Goal: Information Seeking & Learning: Check status

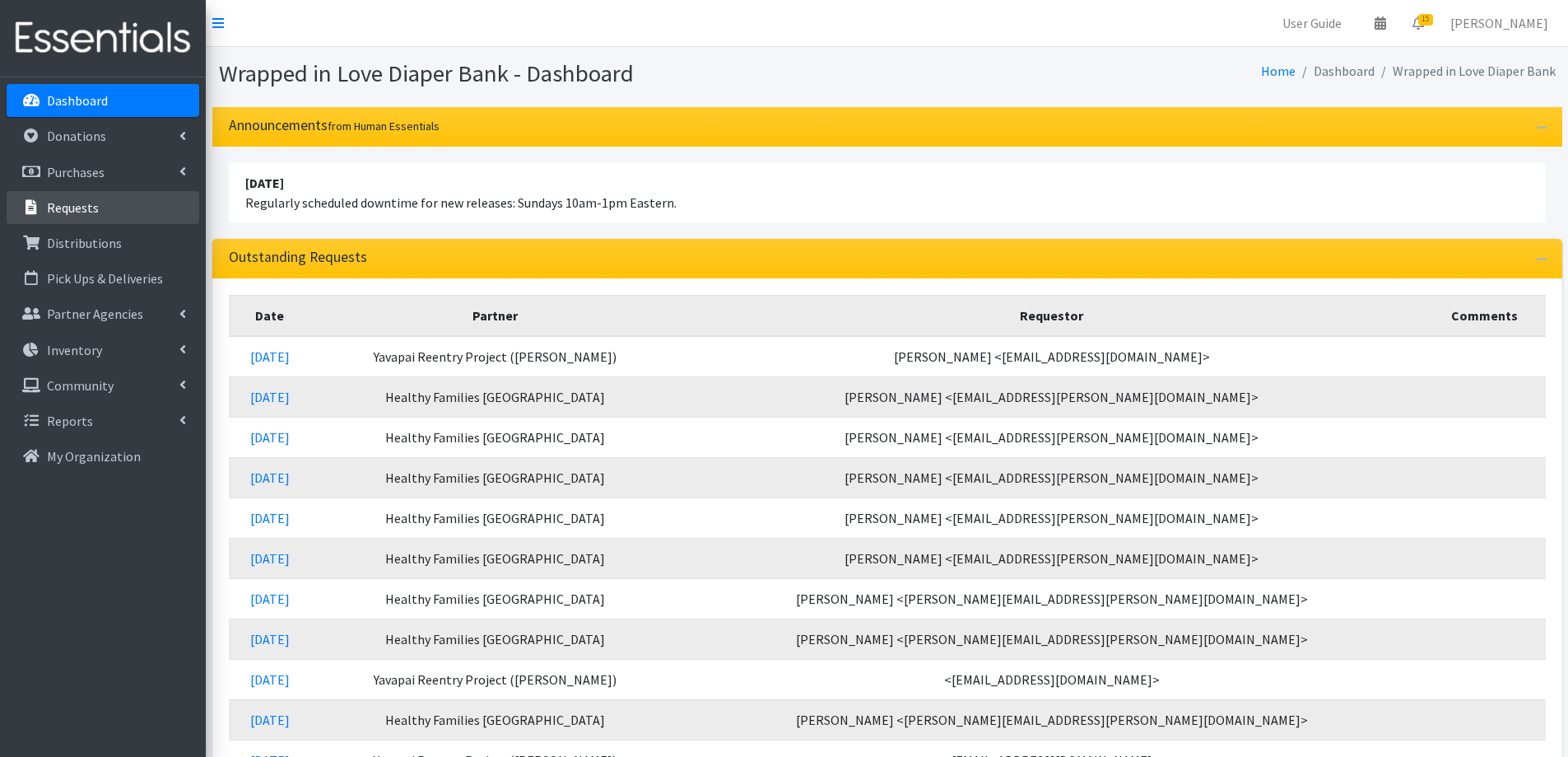
click at [126, 223] on link "Requests" at bounding box center [103, 208] width 193 height 33
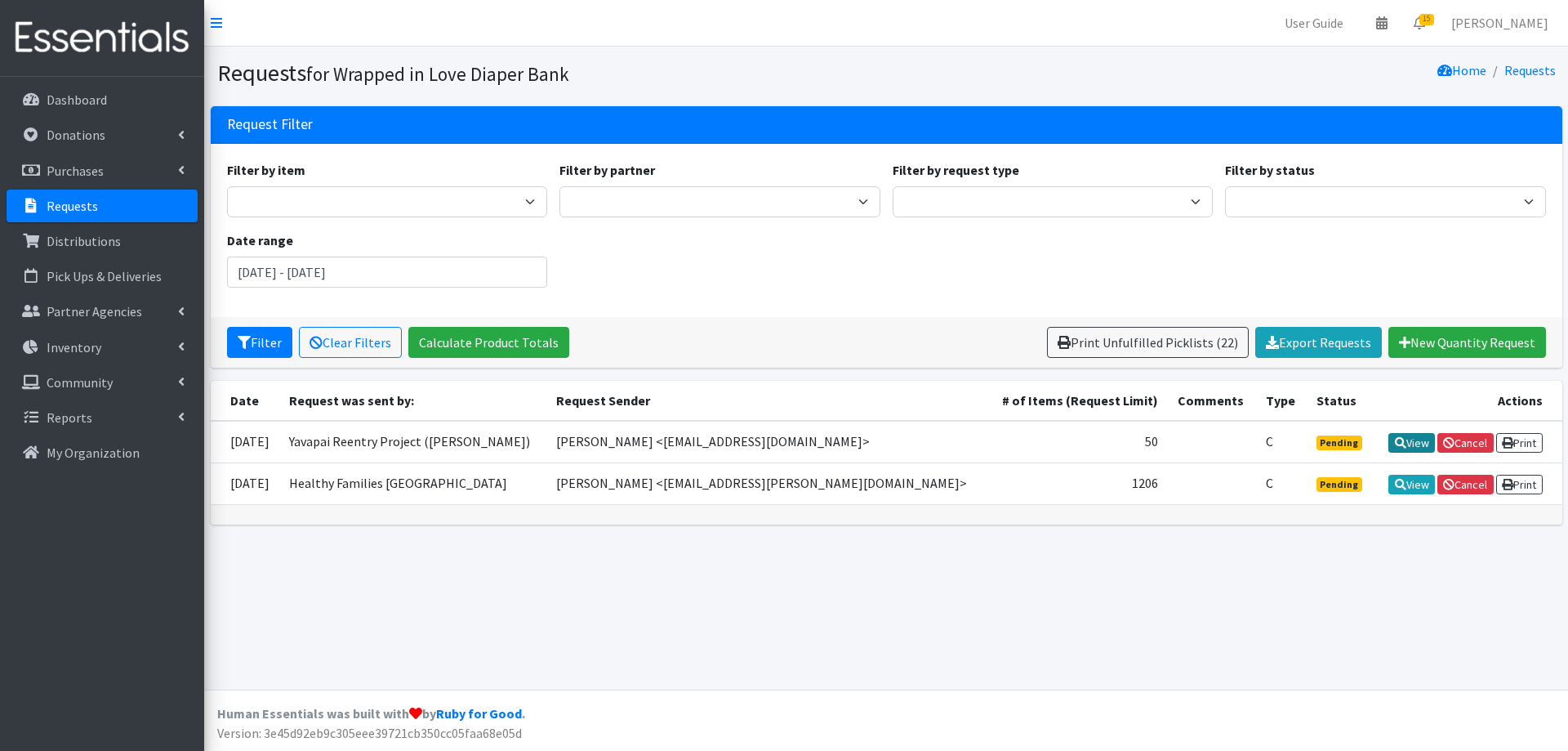
click at [1402, 445] on link "View" at bounding box center [1411, 443] width 46 height 20
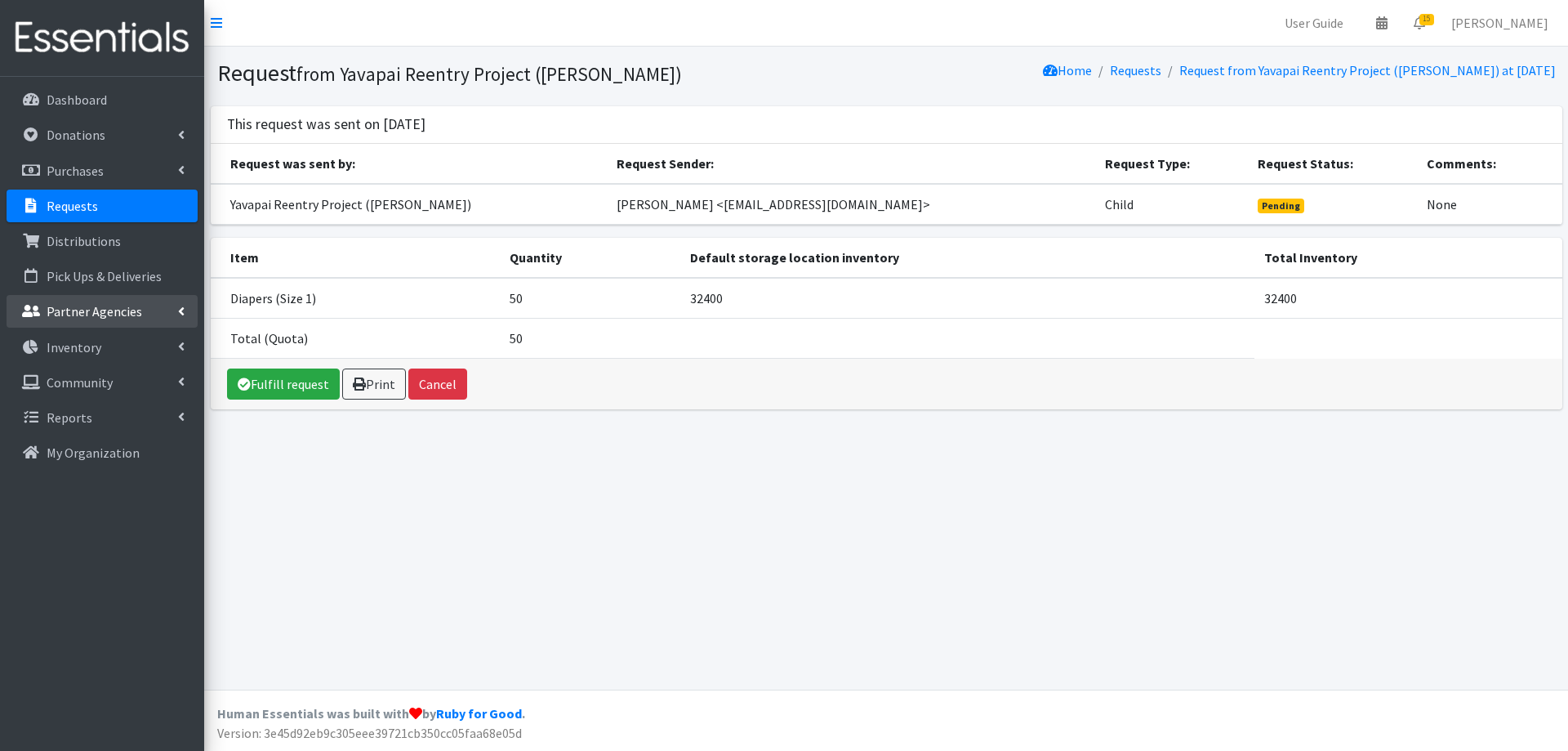
click at [156, 299] on link "Partner Agencies" at bounding box center [102, 311] width 191 height 33
click at [143, 255] on link "Distributions" at bounding box center [102, 241] width 191 height 33
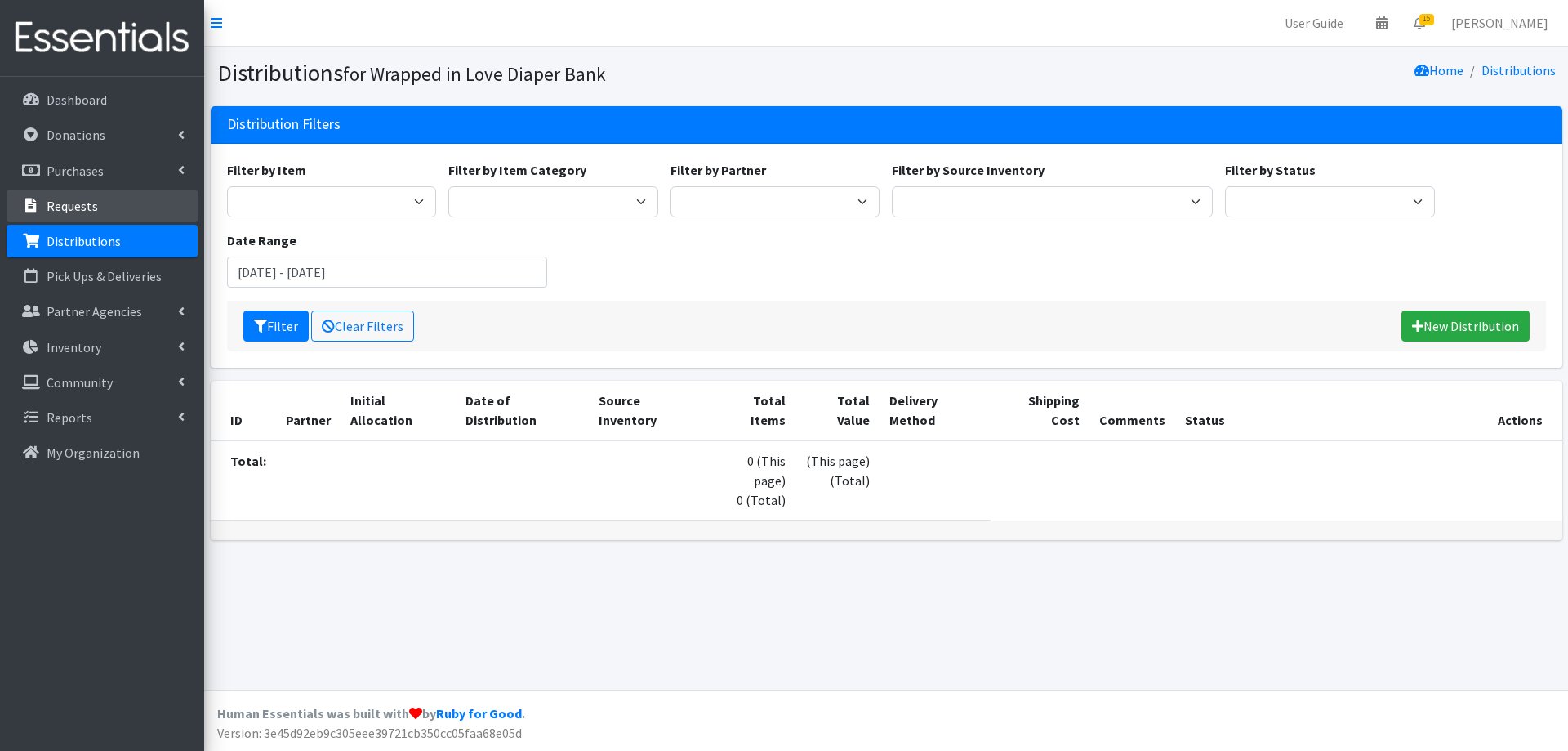
click at [130, 215] on link "Requests" at bounding box center [102, 206] width 191 height 33
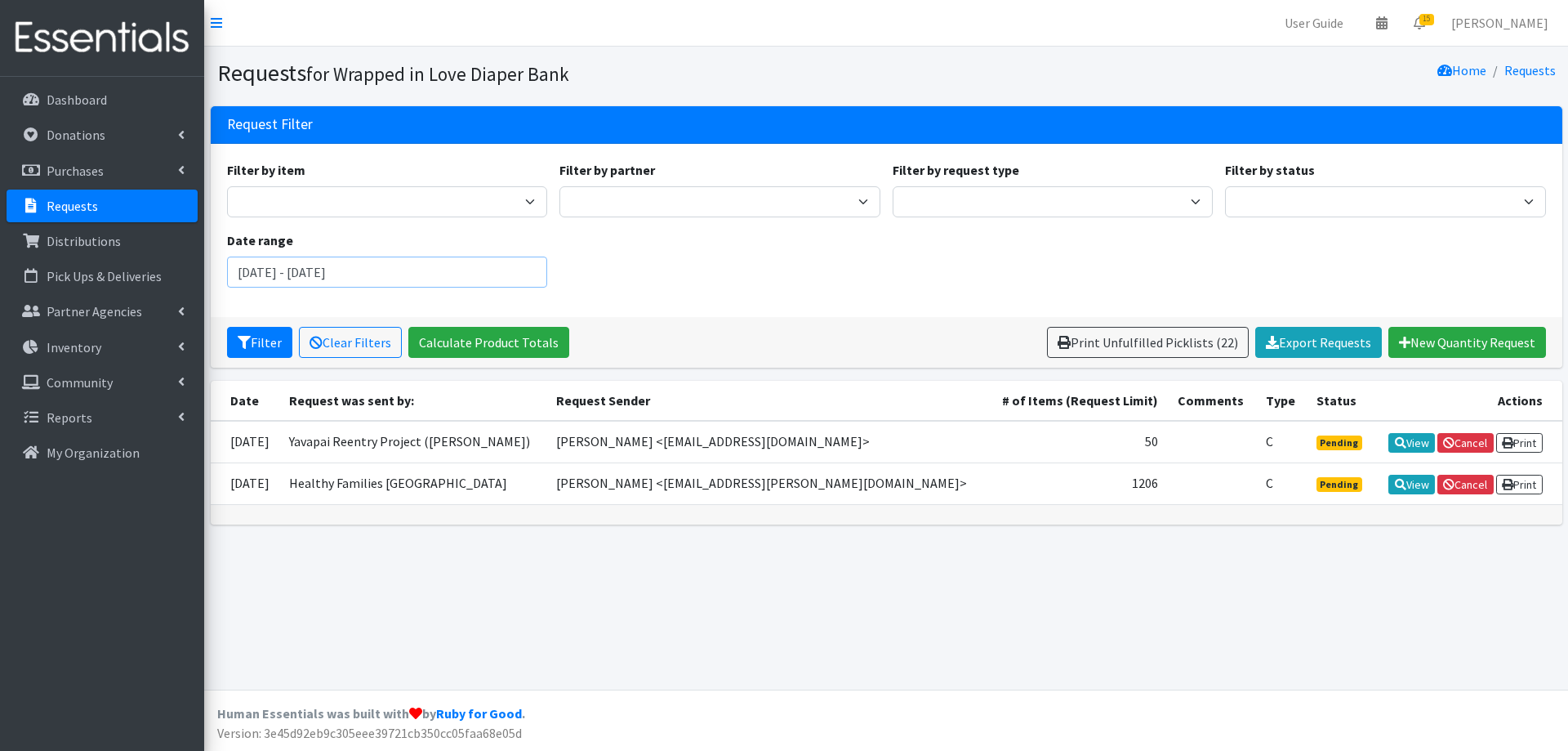
click at [440, 276] on input "July 24, 2025 - October 24, 2025" at bounding box center [387, 272] width 321 height 31
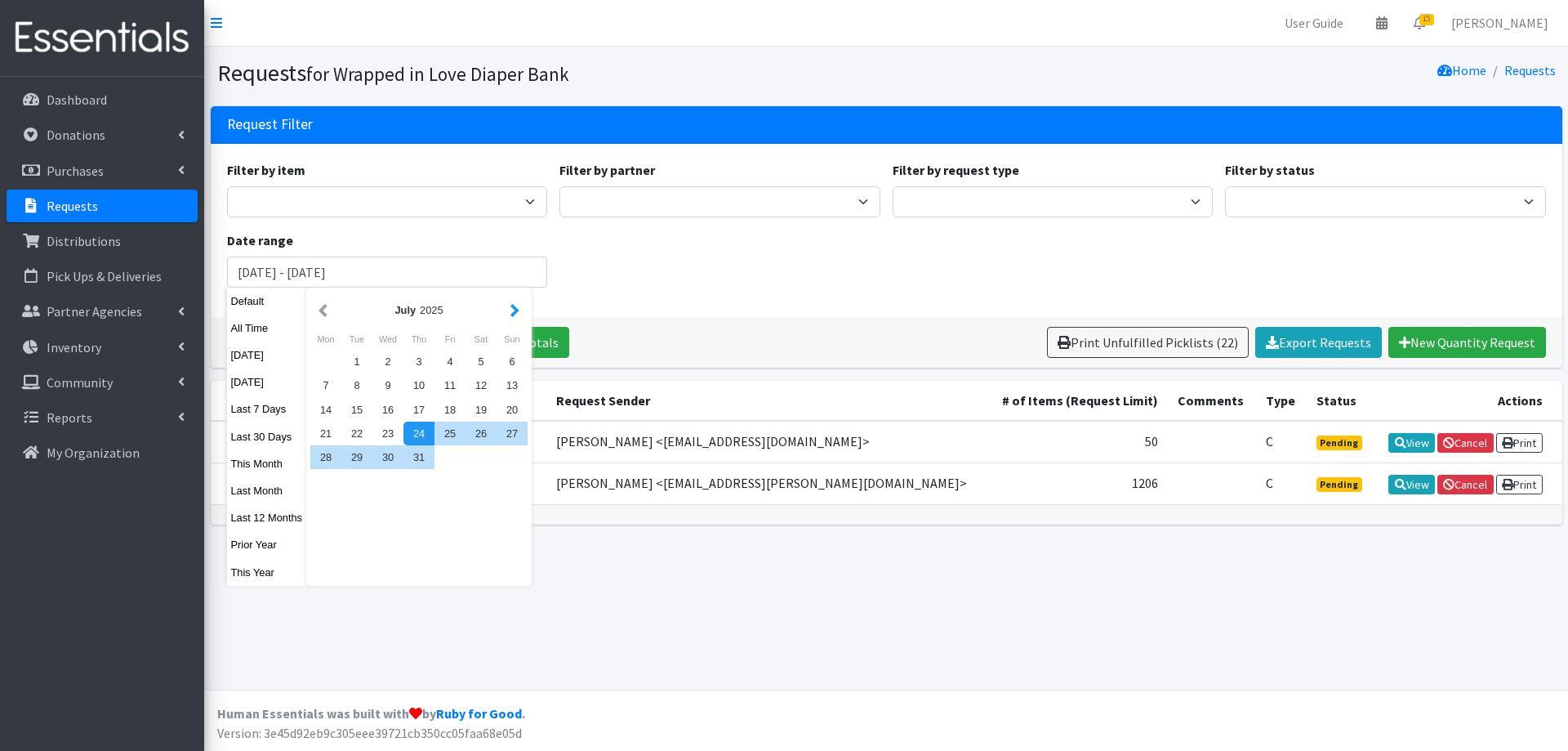
click at [509, 314] on button "button" at bounding box center [515, 309] width 17 height 21
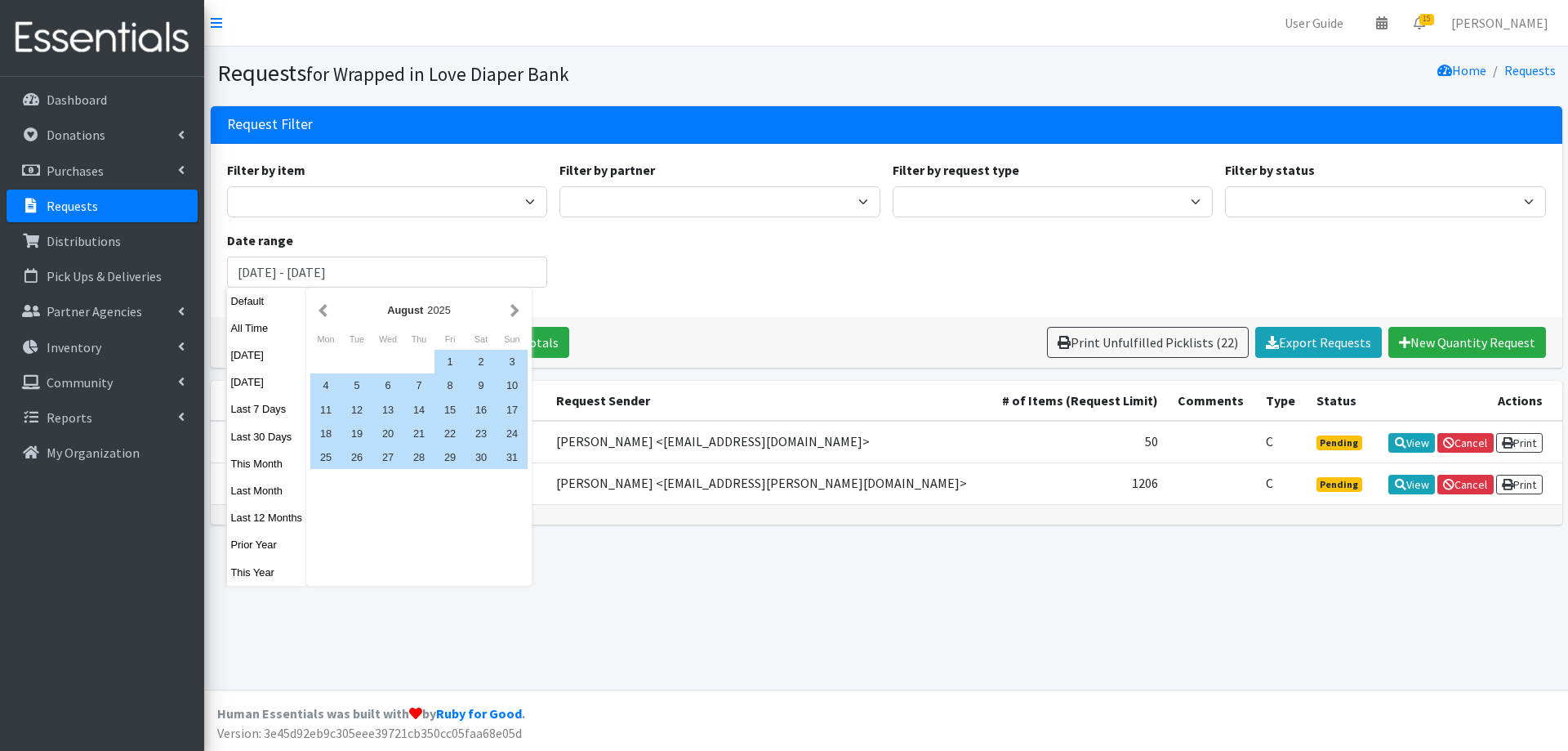
click at [509, 314] on button "button" at bounding box center [515, 309] width 17 height 21
click at [324, 357] on div "1" at bounding box center [326, 361] width 31 height 24
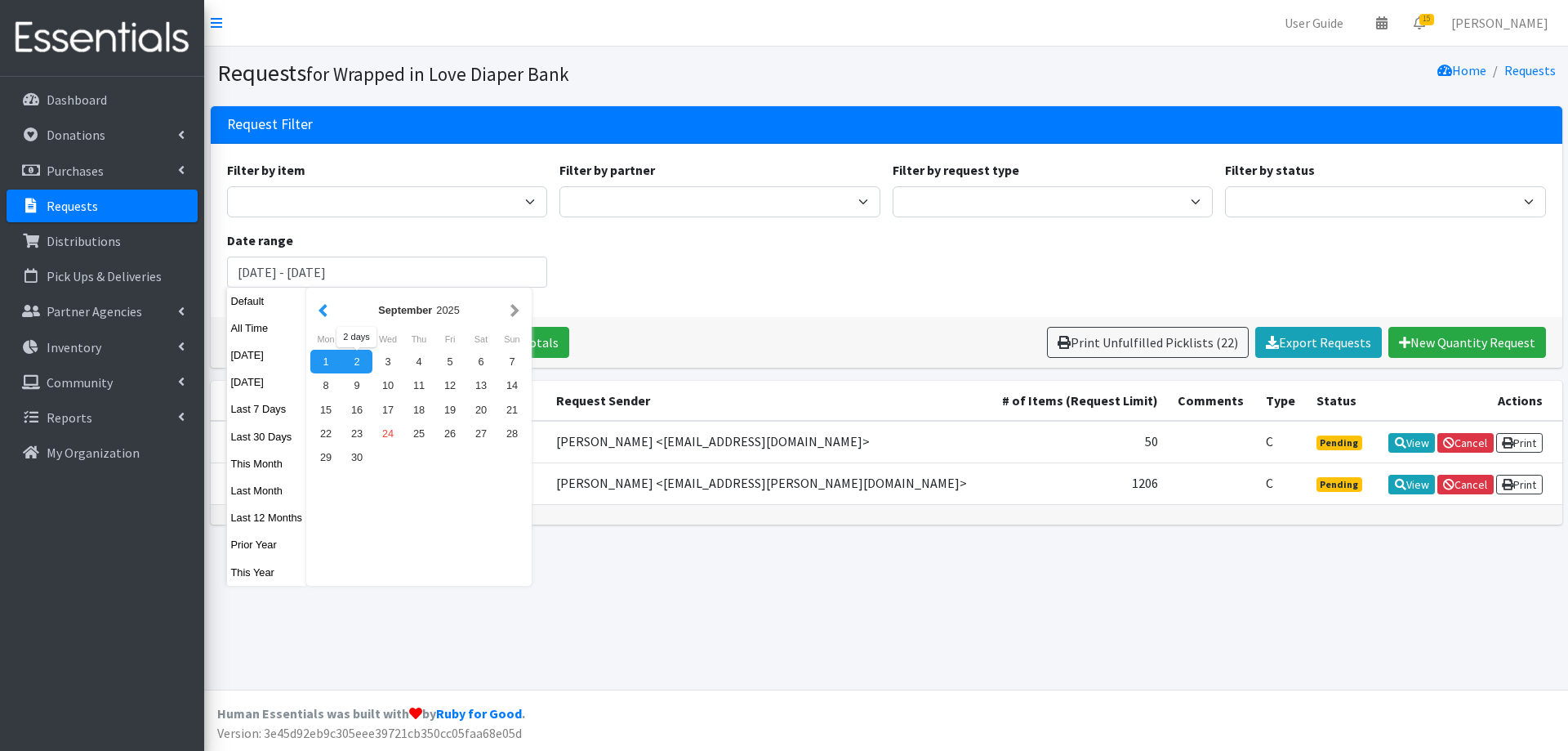
click at [314, 314] on button "button" at bounding box center [323, 309] width 17 height 21
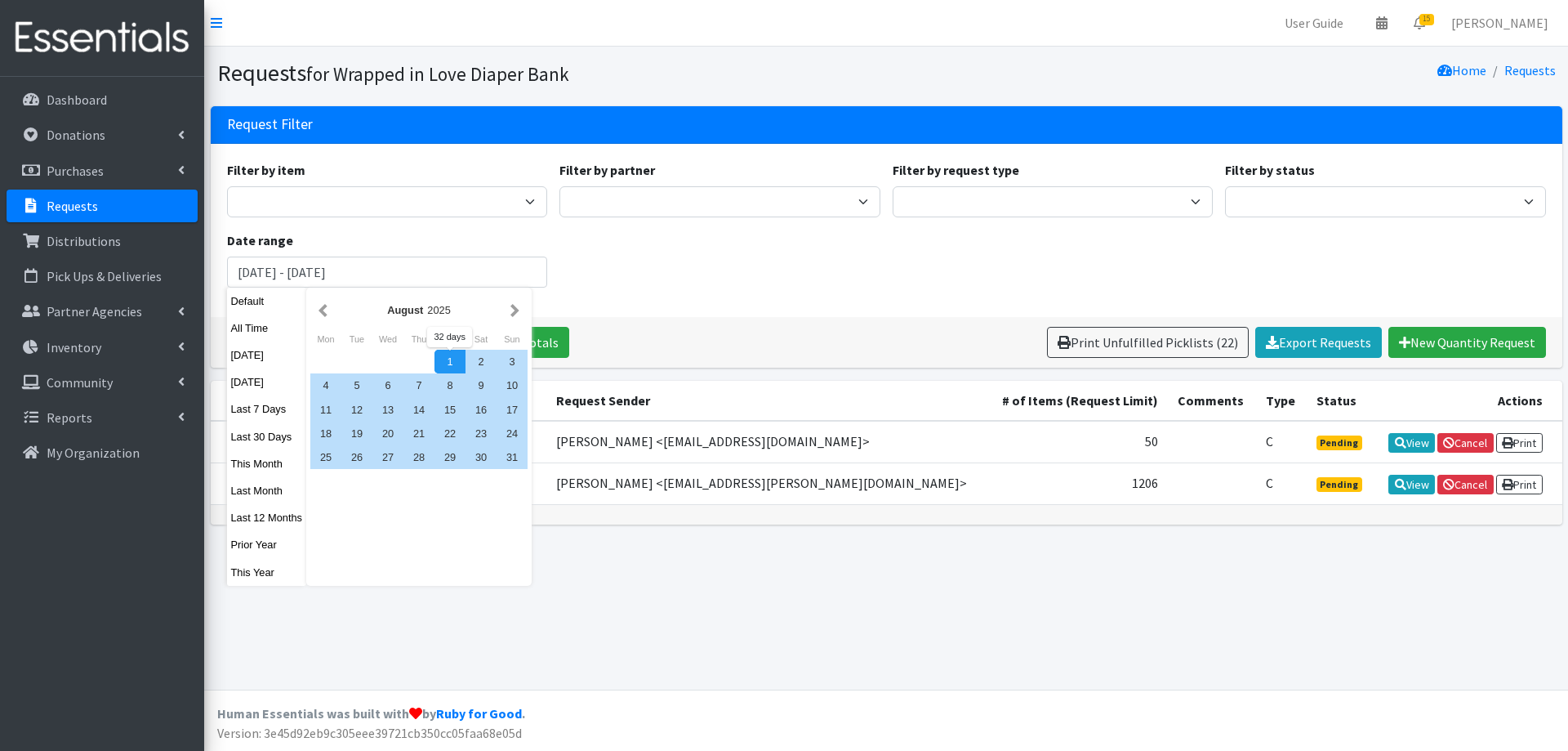
click at [445, 367] on div "1" at bounding box center [451, 361] width 31 height 24
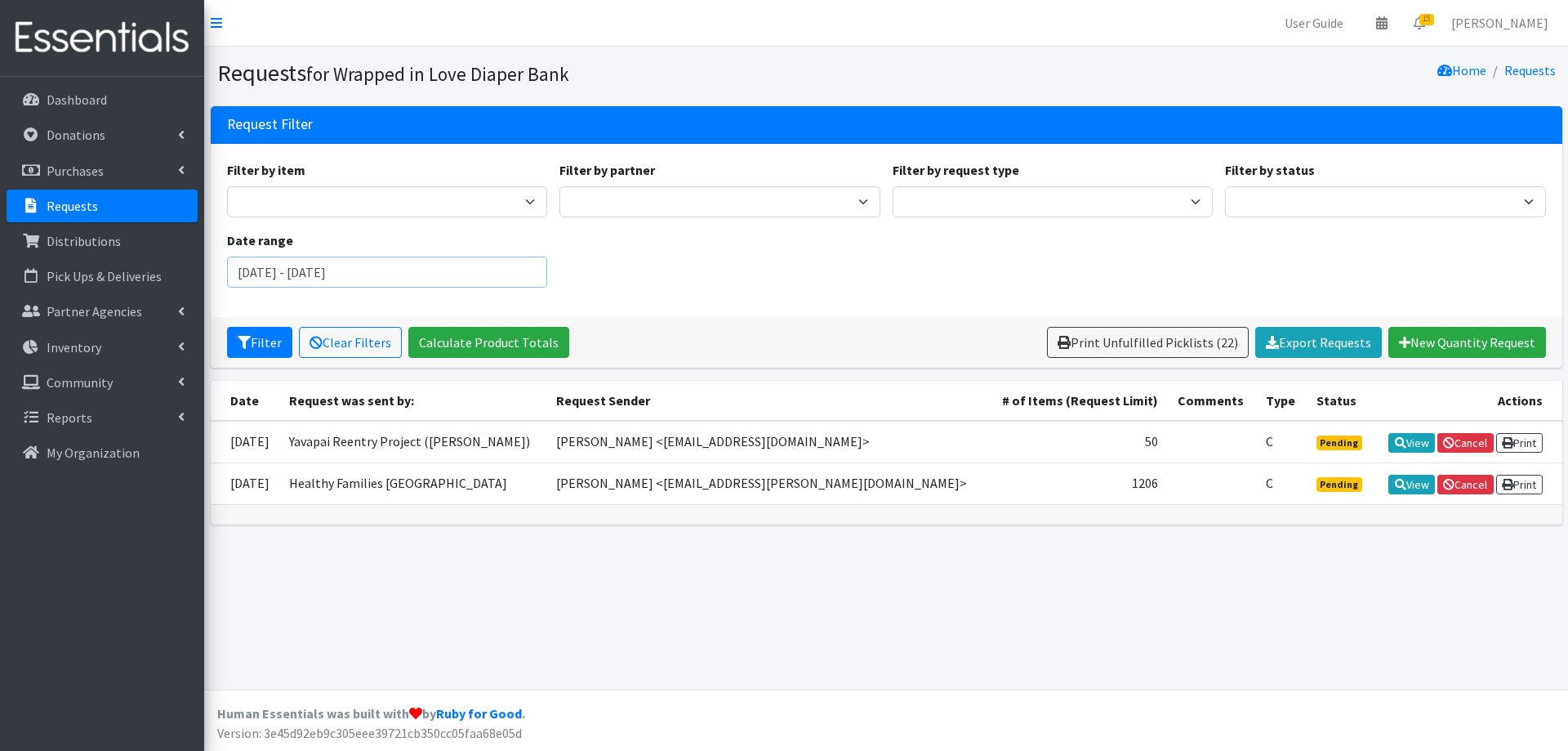
click at [416, 276] on input "August 1, 2025 - September 1, 2025" at bounding box center [387, 272] width 321 height 31
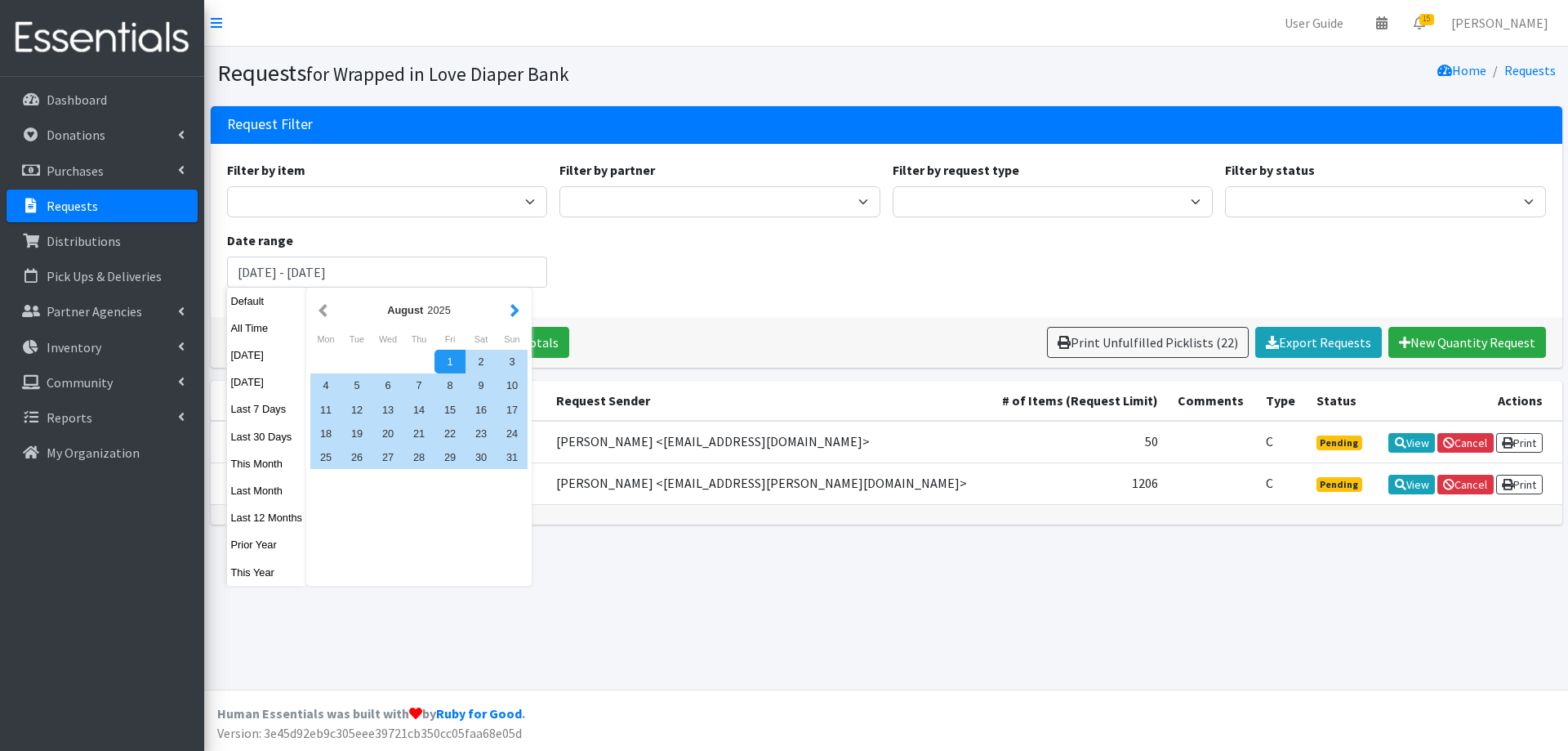
click at [521, 311] on button "button" at bounding box center [515, 309] width 17 height 21
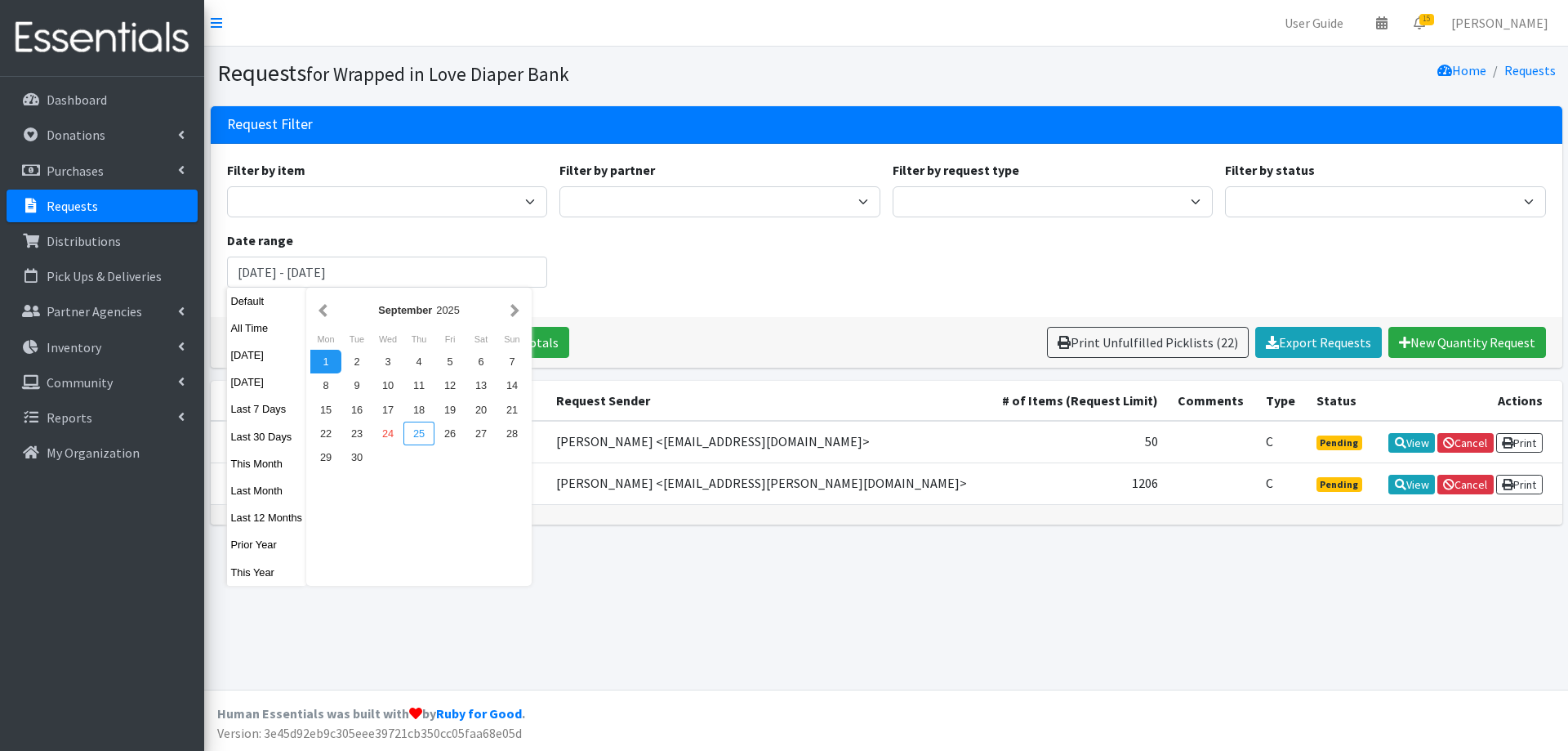
click at [432, 427] on div "25" at bounding box center [419, 433] width 31 height 24
click at [390, 432] on div "24" at bounding box center [388, 433] width 31 height 24
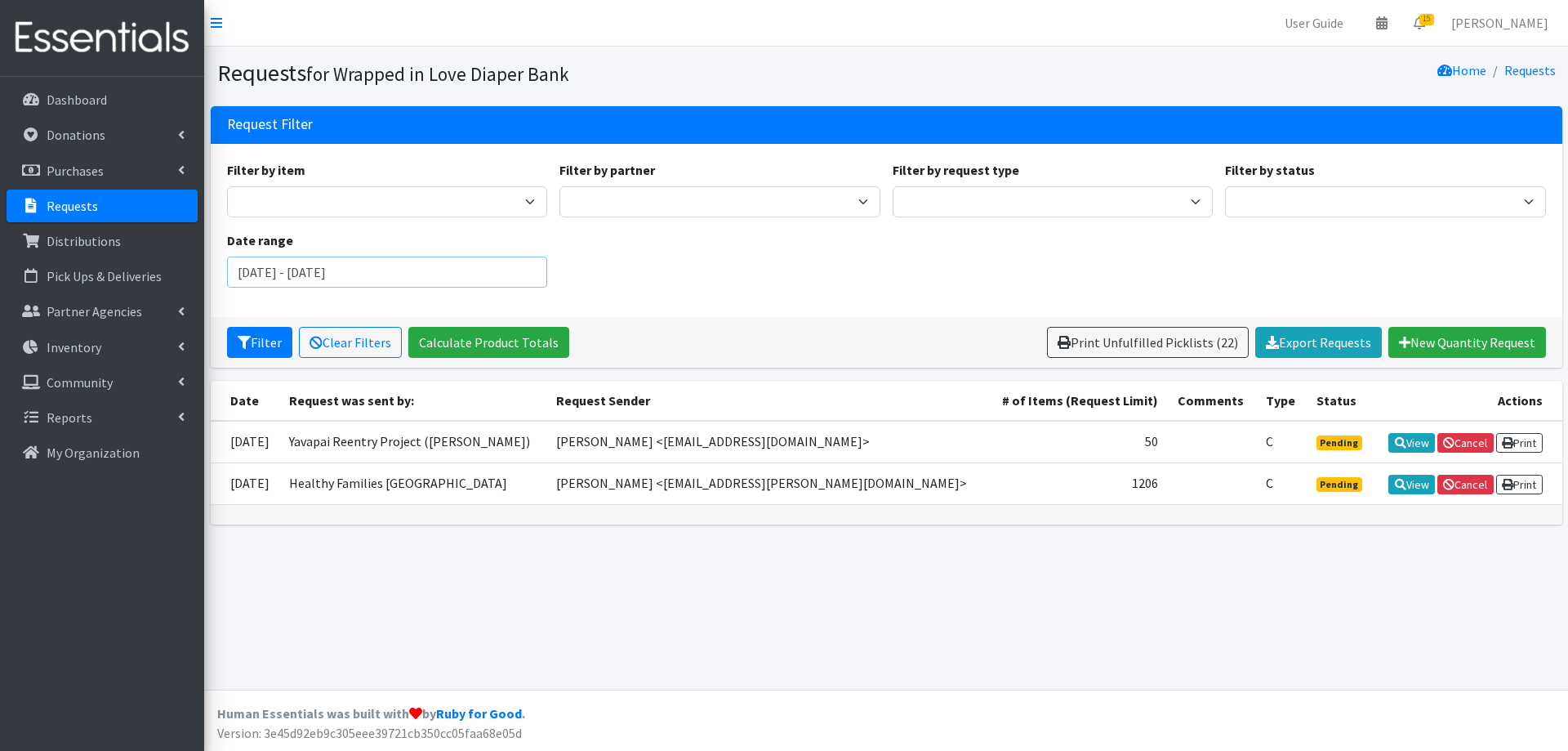
click at [295, 283] on input "September 24, 2025 - September 25, 2025" at bounding box center [387, 272] width 321 height 31
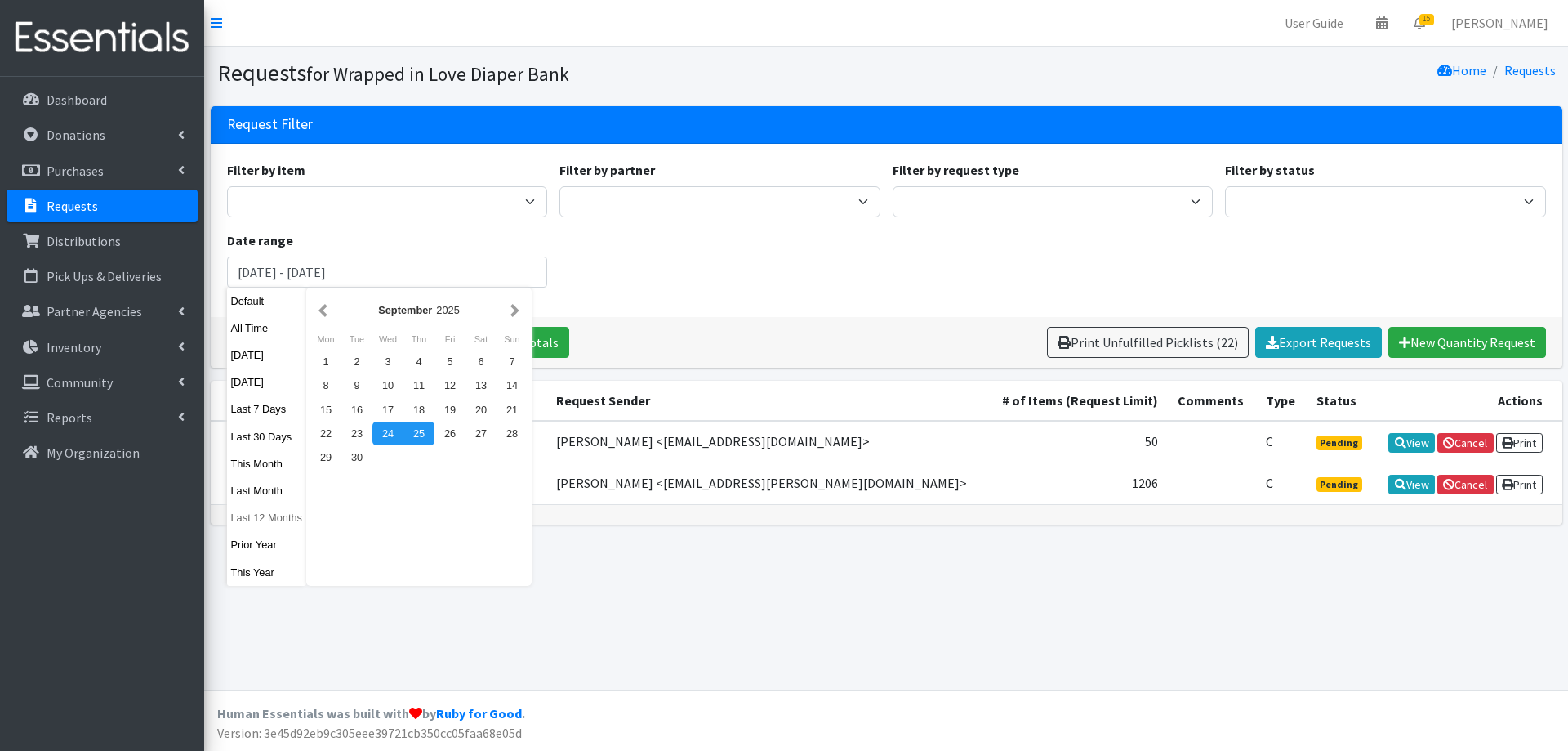
click at [261, 509] on button "Last 12 Months" at bounding box center [267, 517] width 80 height 24
type input "September 25, 2024 - September 24, 2025"
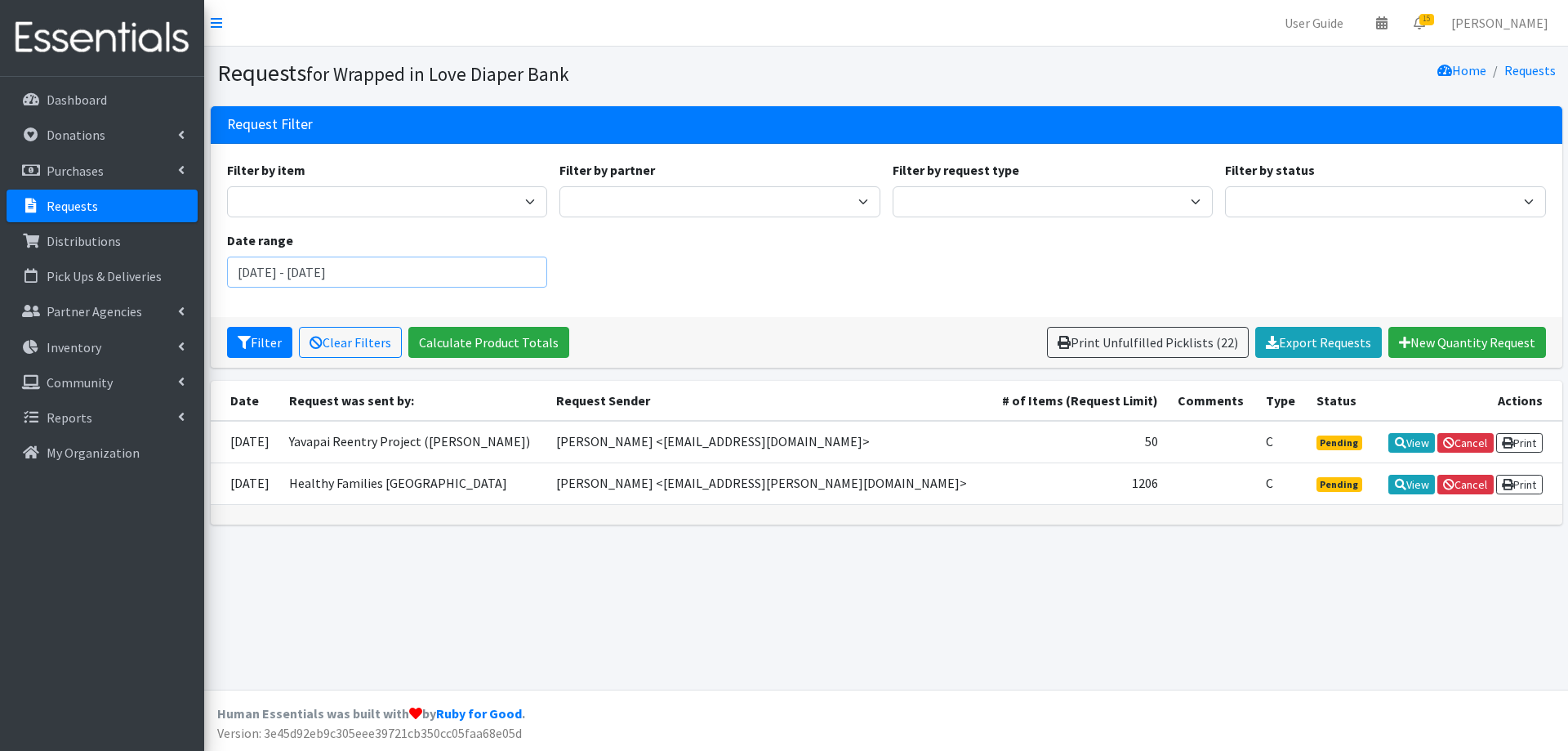
click at [479, 271] on input "September 25, 2024 - September 24, 2025" at bounding box center [387, 272] width 321 height 31
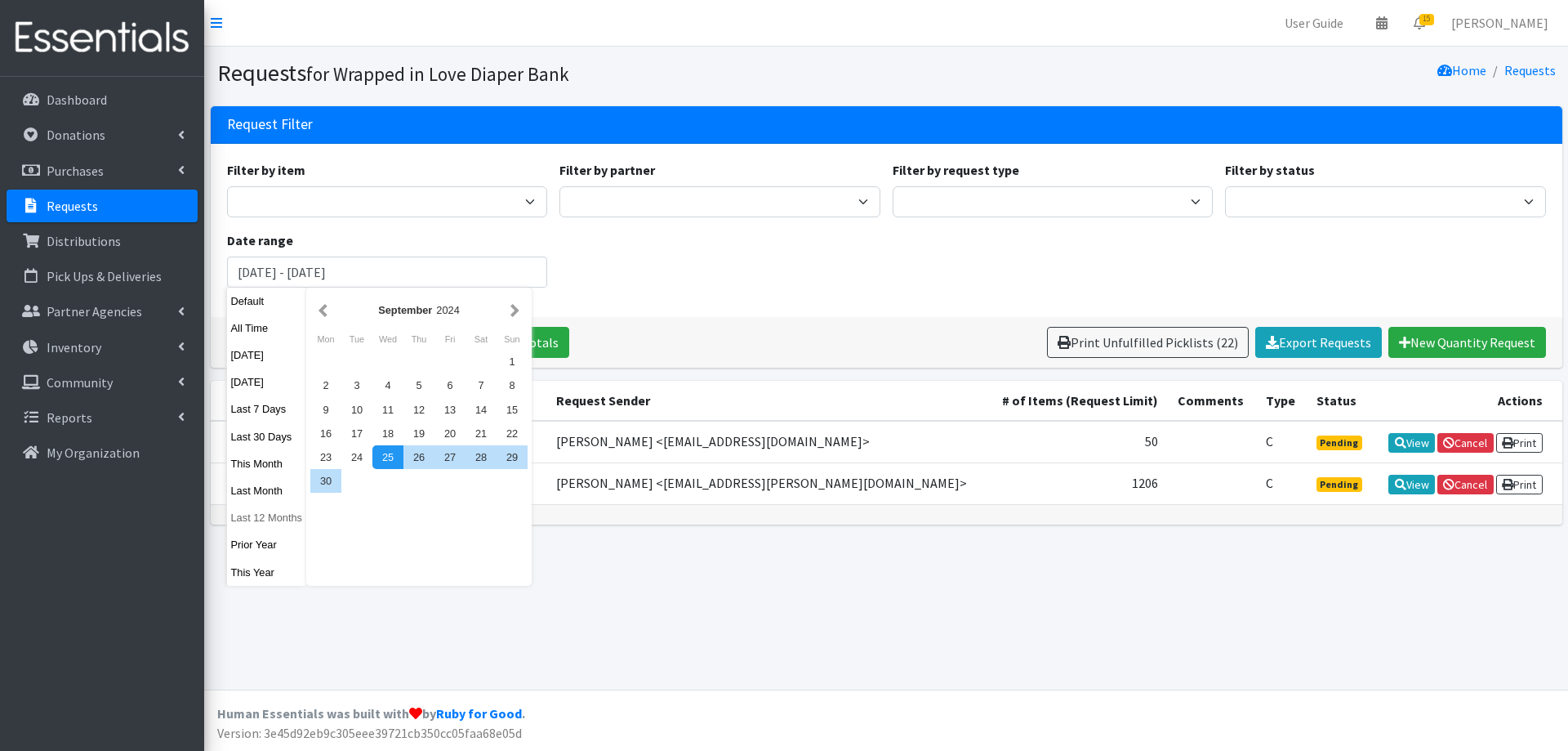
click at [267, 520] on button "Last 12 Months" at bounding box center [267, 517] width 80 height 24
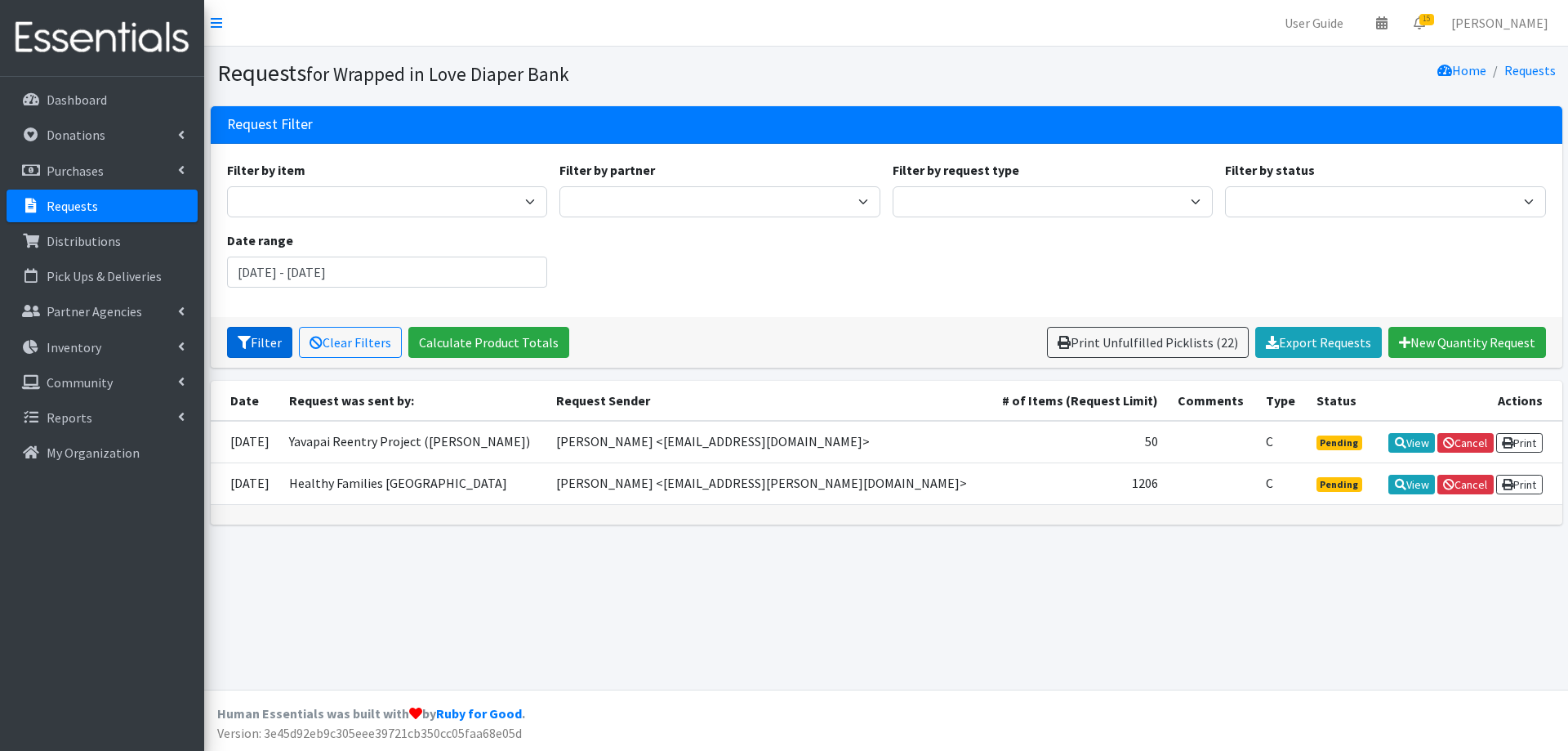
click at [274, 338] on button "Filter" at bounding box center [259, 342] width 65 height 31
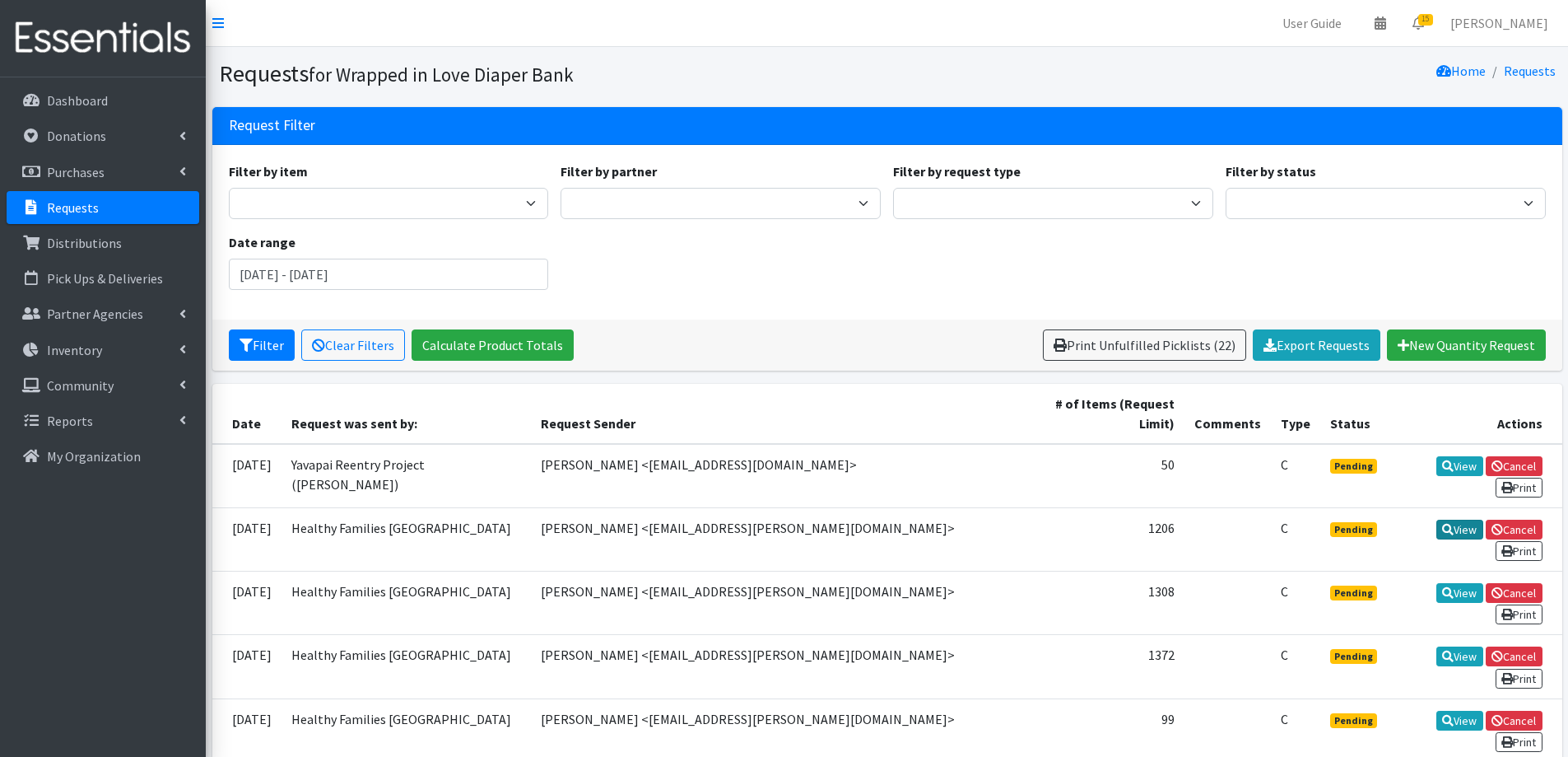
drag, startPoint x: 1328, startPoint y: 491, endPoint x: 1381, endPoint y: 486, distance: 53.2
click at [1381, 507] on tr "[DATE] Healthy Families [GEOGRAPHIC_DATA] [PERSON_NAME] <[EMAIL_ADDRESS][PERSON…" at bounding box center [887, 539] width 1350 height 63
click at [1442, 523] on icon at bounding box center [1448, 529] width 12 height 12
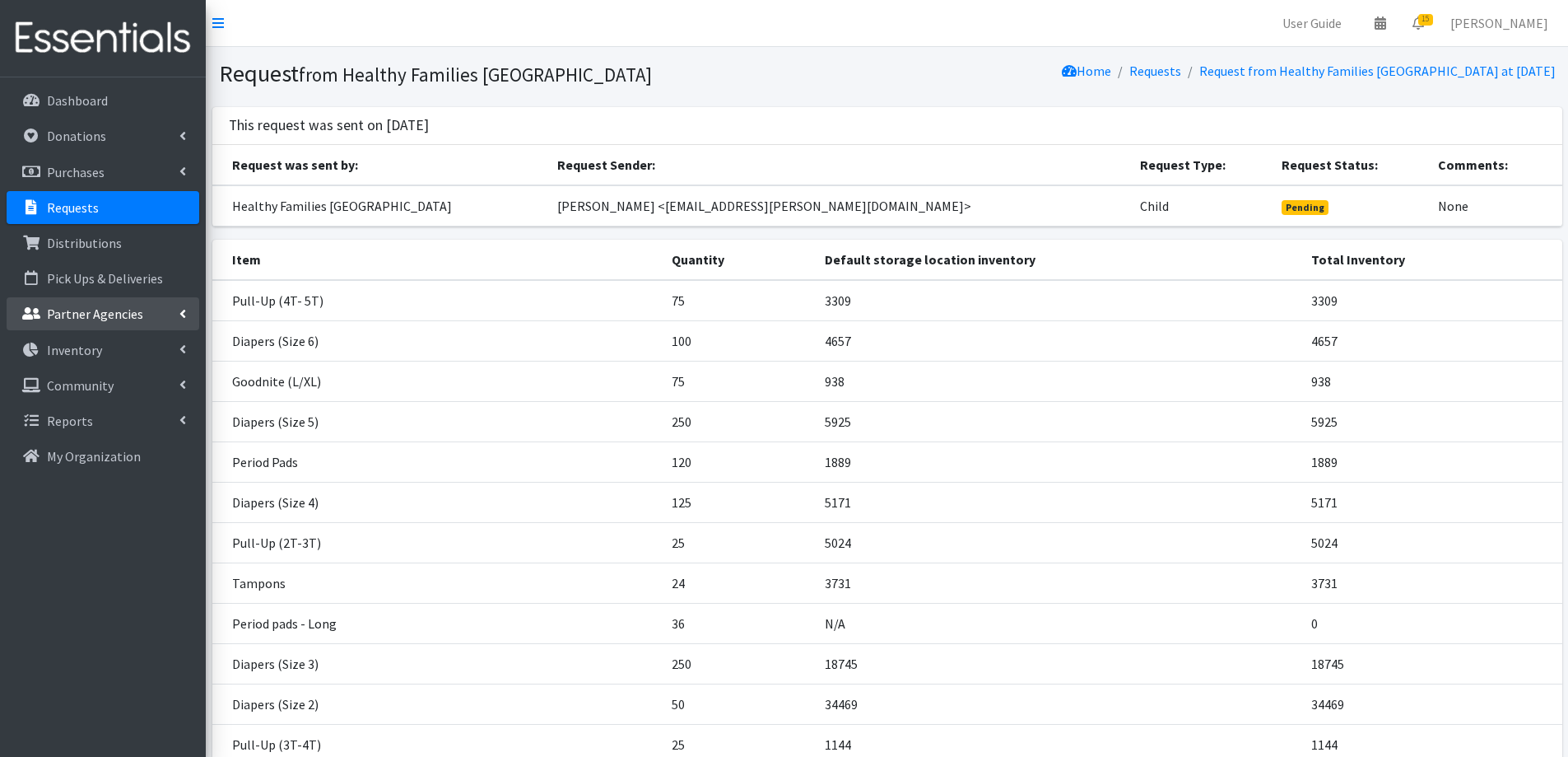
click at [136, 319] on p "Partner Agencies" at bounding box center [95, 314] width 96 height 17
click at [144, 353] on link "All Partners" at bounding box center [103, 350] width 193 height 33
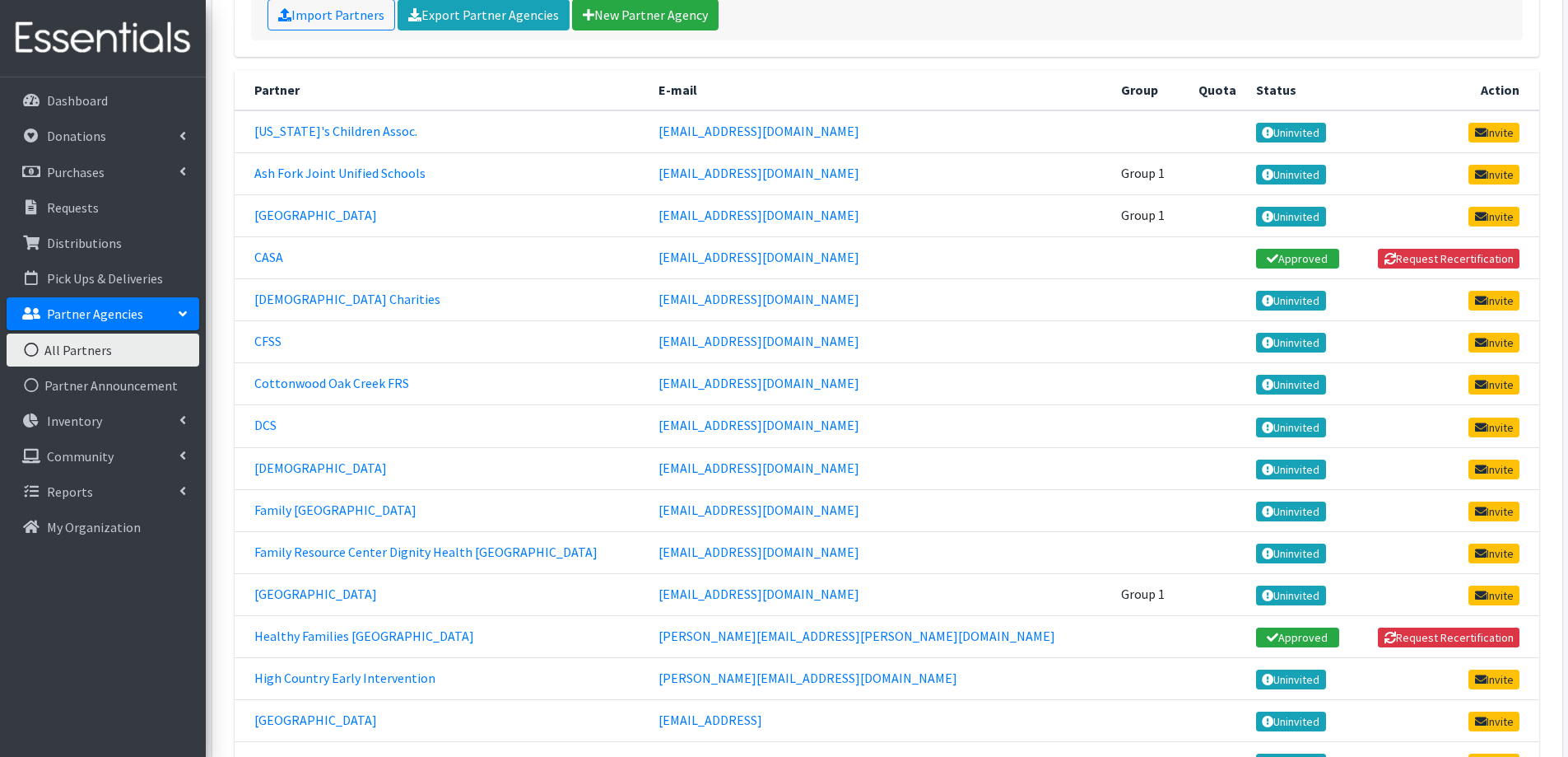
scroll to position [329, 0]
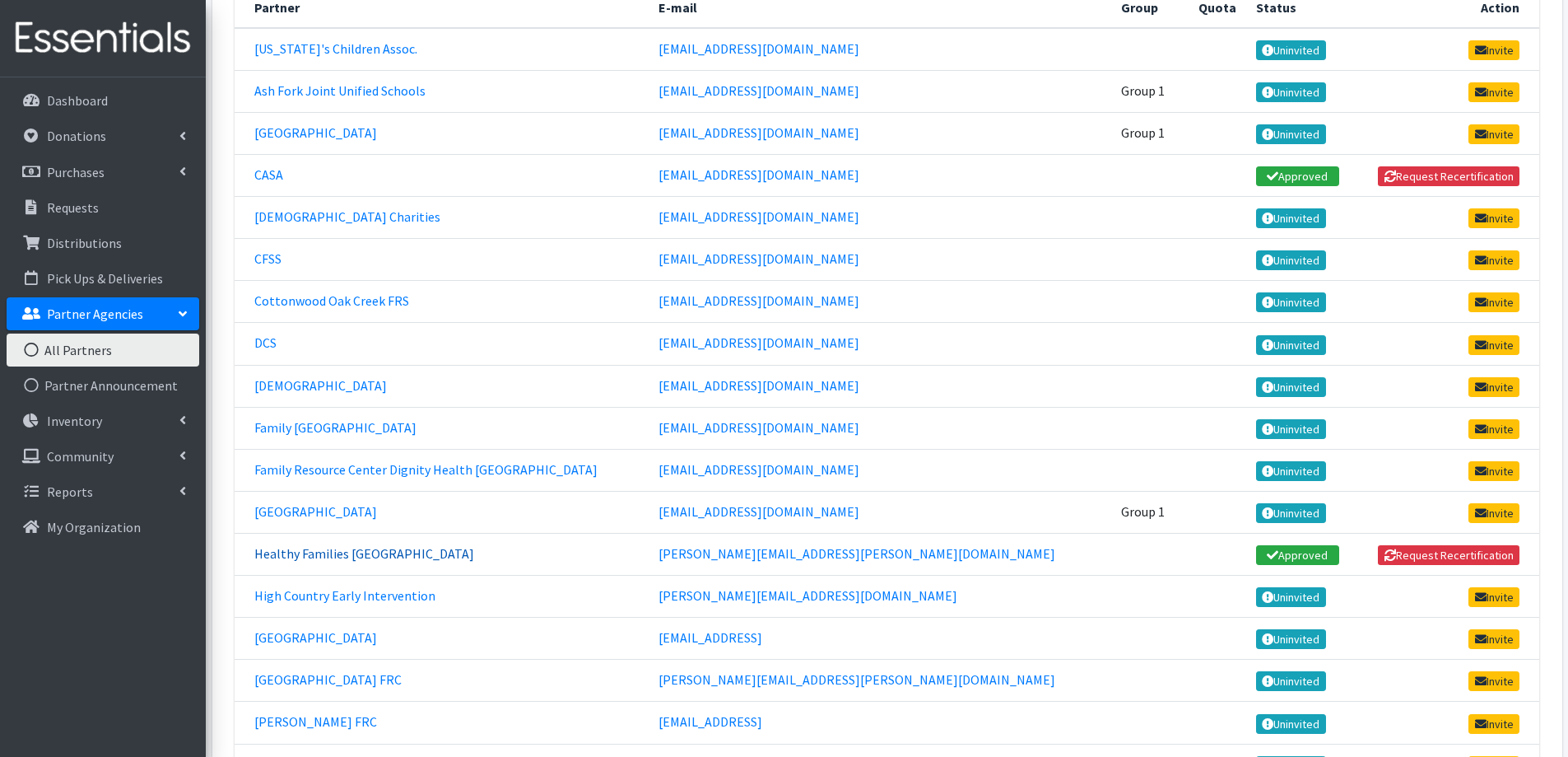
click at [474, 551] on link "Healthy Families [GEOGRAPHIC_DATA]" at bounding box center [364, 553] width 220 height 17
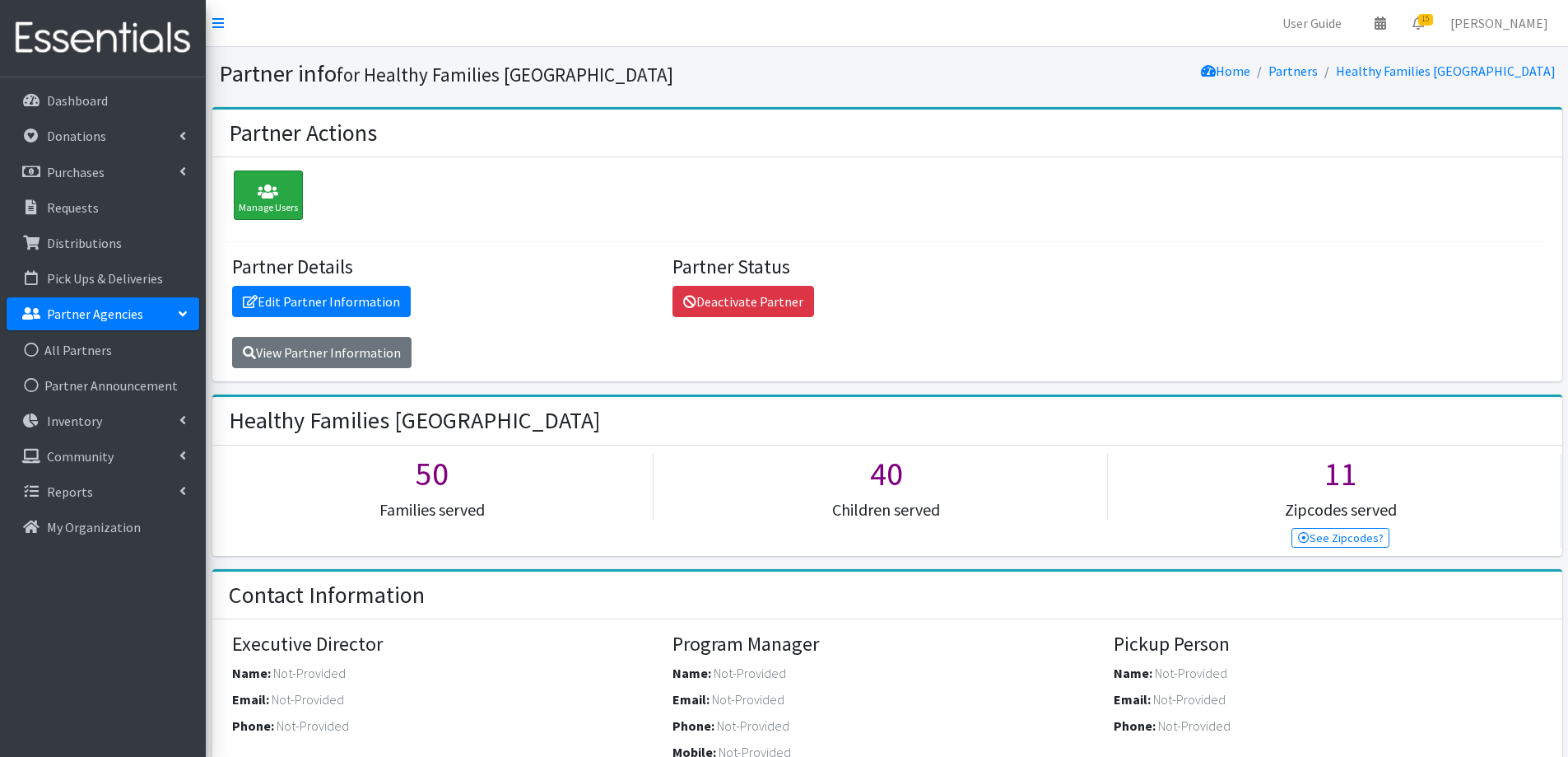
click at [258, 207] on div "Manage Users" at bounding box center [268, 195] width 69 height 49
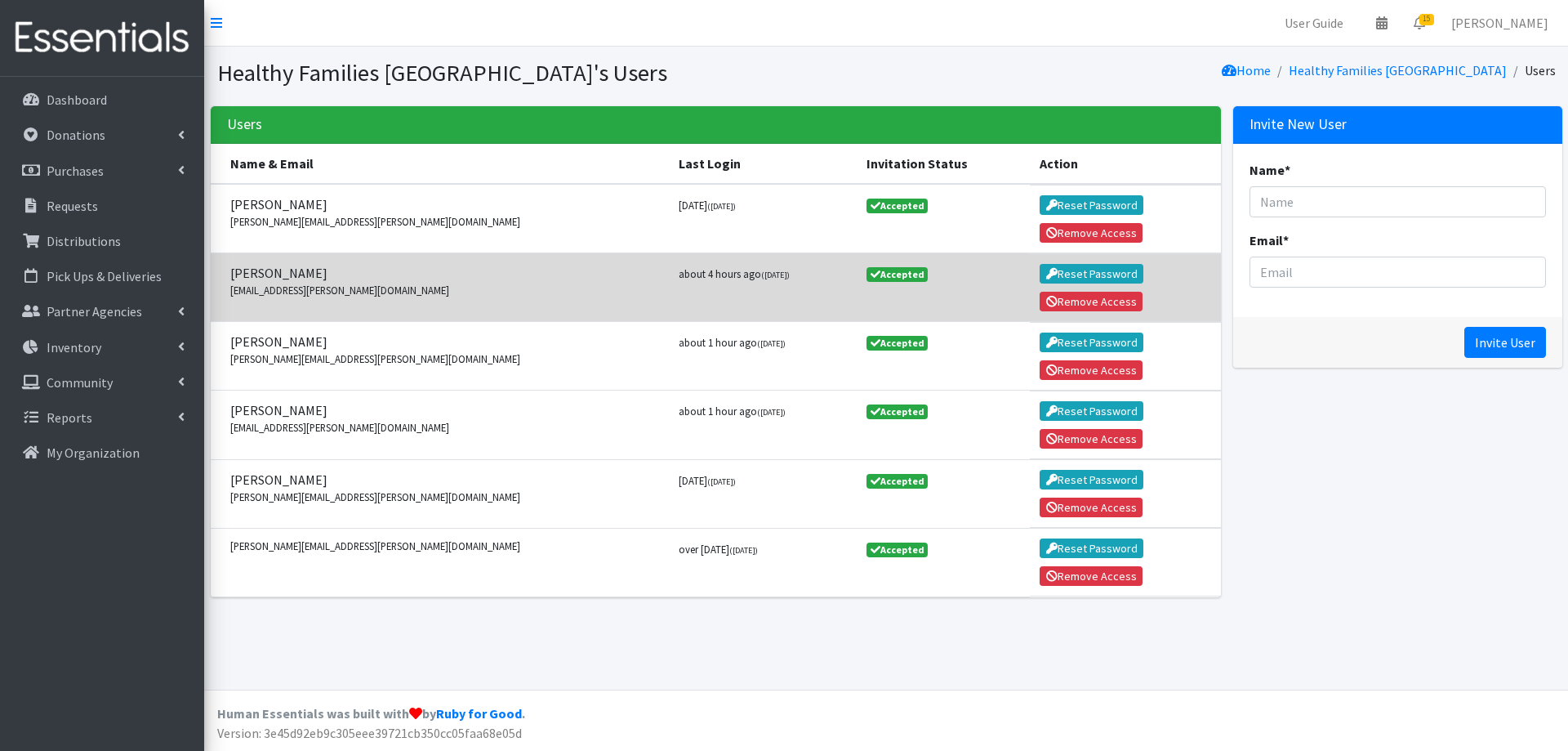
click at [914, 295] on td "Accepted" at bounding box center [943, 287] width 174 height 68
click at [501, 298] on small "kenya.hernandez@nahealth.com" at bounding box center [445, 290] width 429 height 16
click at [248, 267] on span "Kenya Hernandez" at bounding box center [445, 273] width 429 height 20
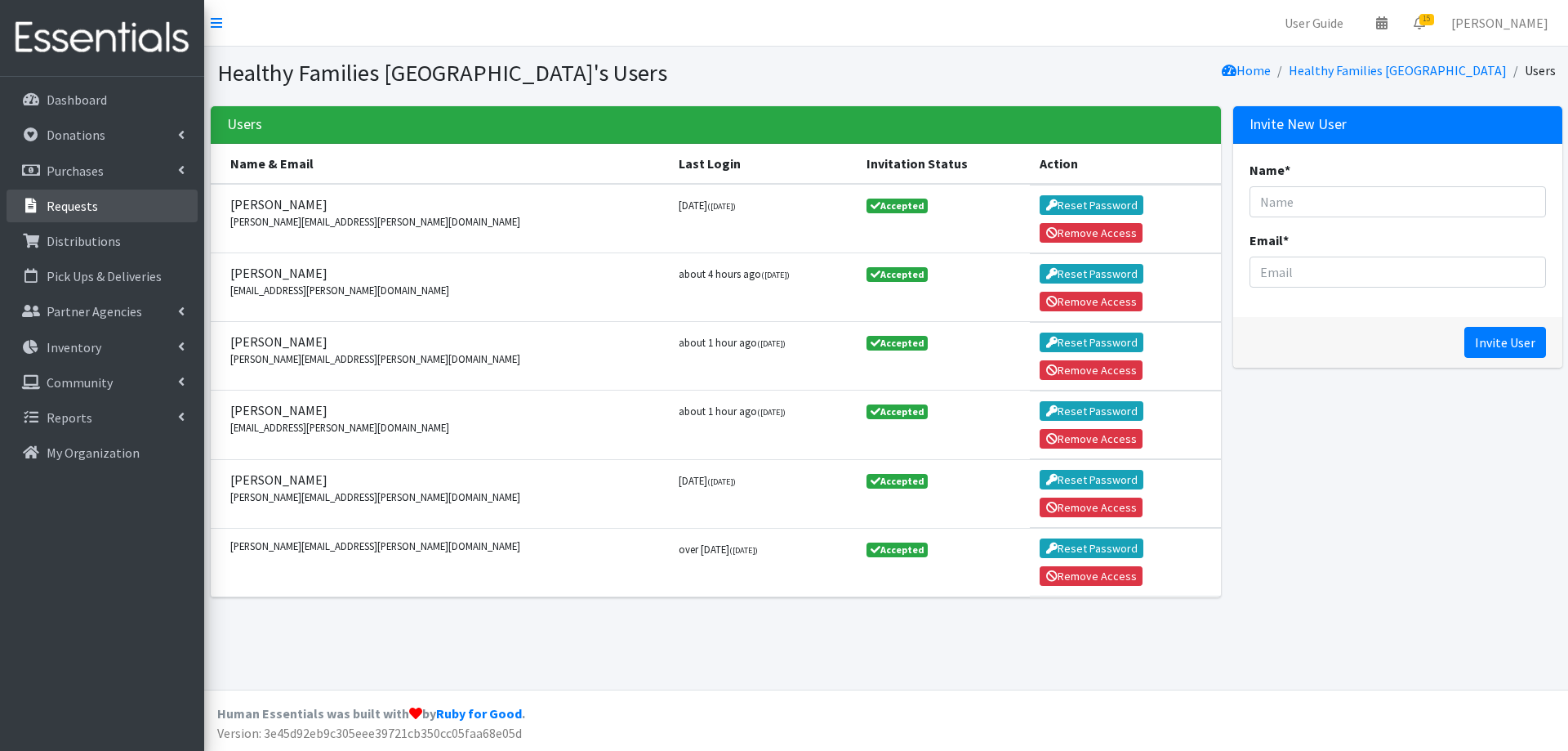
click at [125, 209] on link "Requests" at bounding box center [102, 206] width 191 height 33
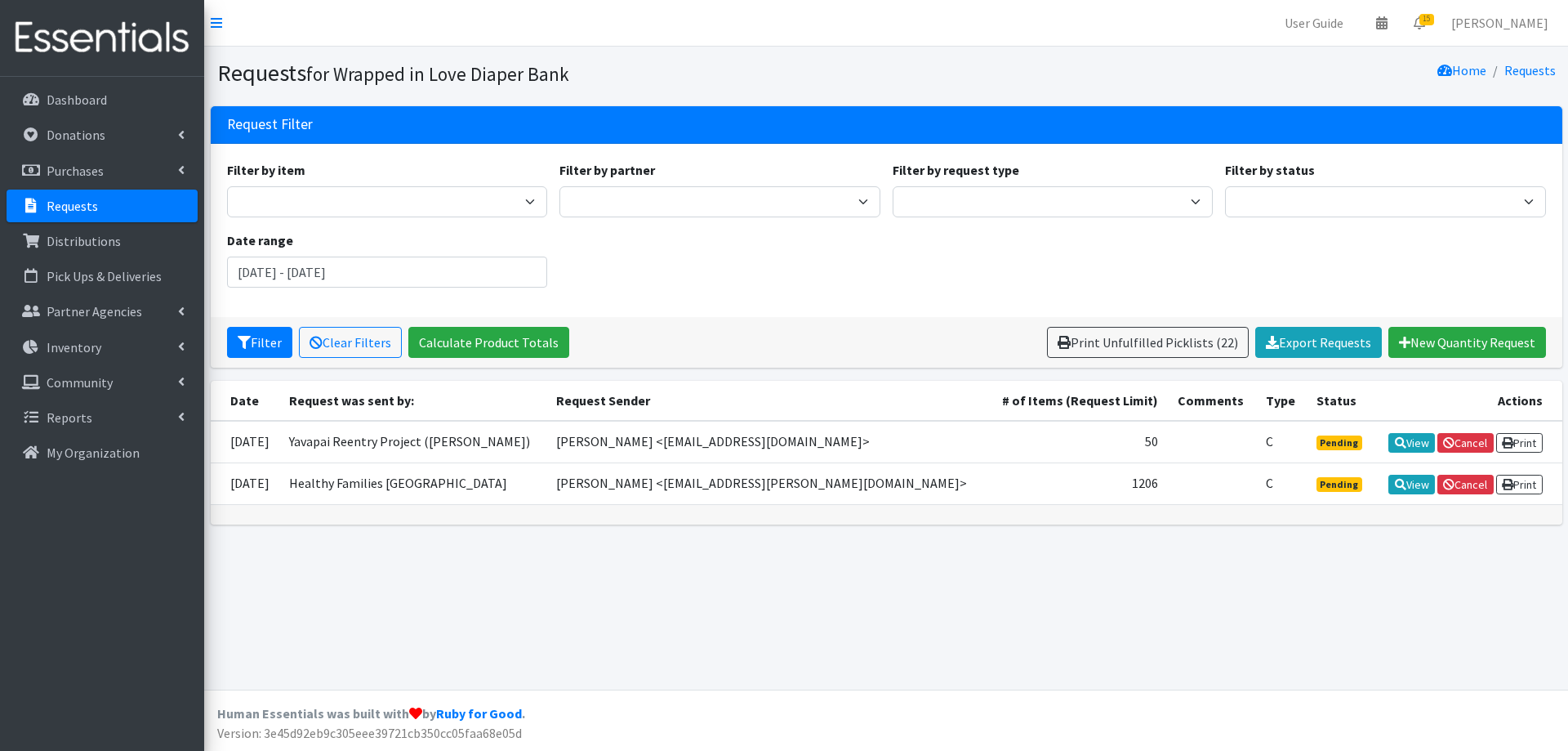
click at [736, 483] on td "[PERSON_NAME] <[EMAIL_ADDRESS][PERSON_NAME][DOMAIN_NAME]>" at bounding box center [767, 483] width 442 height 41
click at [1424, 488] on link "View" at bounding box center [1411, 484] width 46 height 20
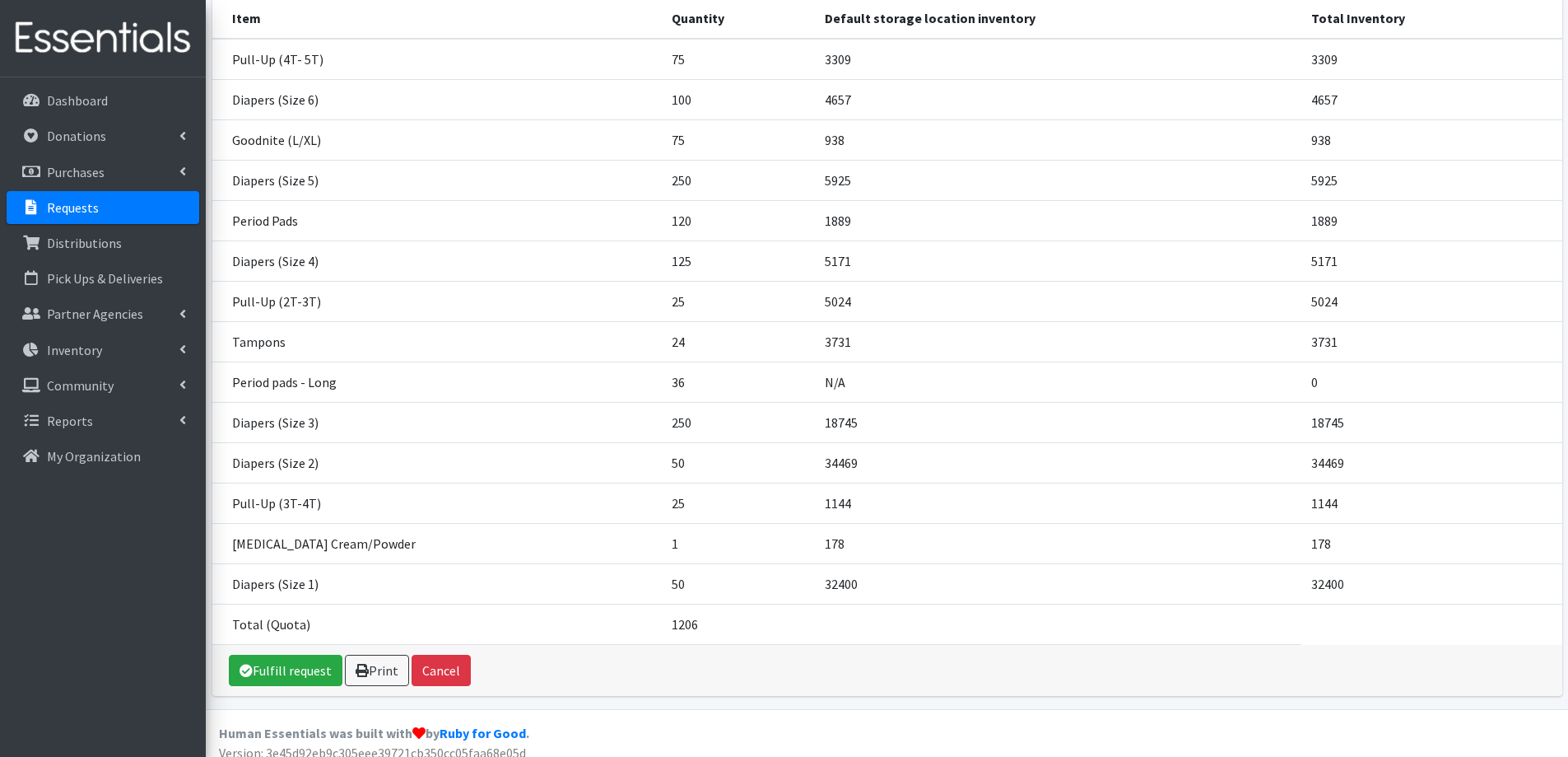
scroll to position [255, 0]
